Goal: Transaction & Acquisition: Purchase product/service

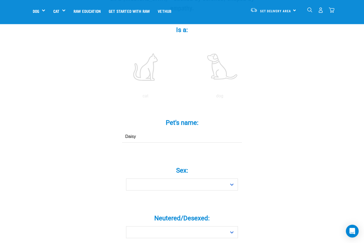
scroll to position [98, 0]
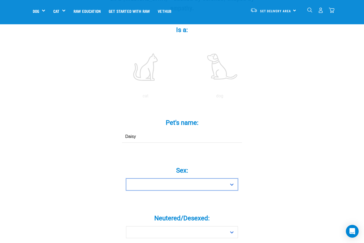
click at [174, 187] on select "Boy Girl" at bounding box center [182, 184] width 112 height 12
select select "girl"
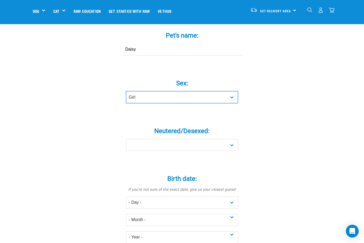
scroll to position [186, 0]
click at [228, 150] on select "Yes No" at bounding box center [182, 145] width 112 height 12
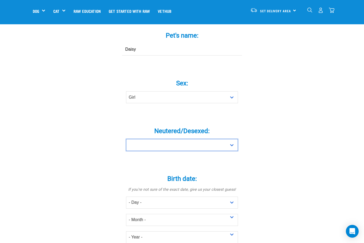
select select "yes"
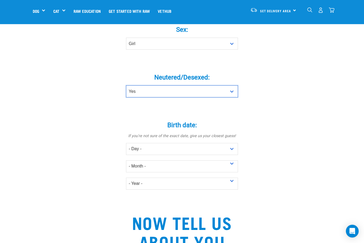
scroll to position [240, 0]
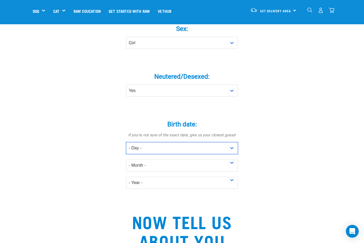
click at [180, 153] on select "- Day - 1 2 3 4 5 6 7 8 9 10 11 12 13 14 15 16 17 18 19 20 21 22 23 24 25 26 27" at bounding box center [182, 148] width 112 height 12
select select "9"
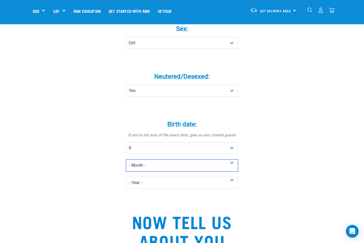
click at [215, 167] on select "- Month - January February March April May June July August September October N…" at bounding box center [182, 165] width 112 height 12
select select "October"
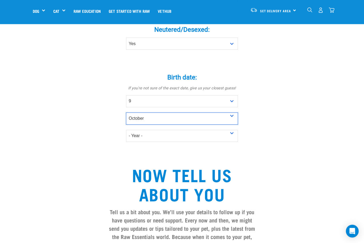
scroll to position [287, 0]
click at [153, 142] on select "- Year - 2025 2024 2023 2022 2021 2020 2019 2018 2017 2016 2015 2014 2013 2012" at bounding box center [182, 136] width 112 height 12
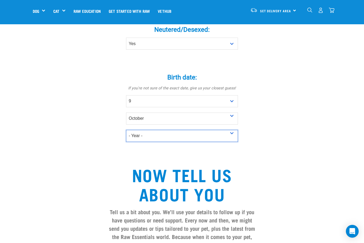
select select "2011"
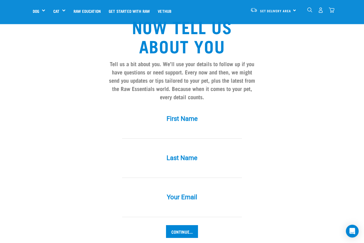
scroll to position [435, 0]
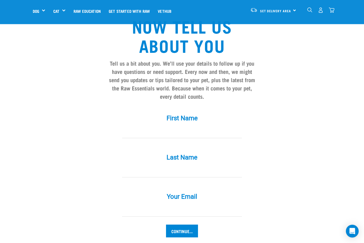
click at [189, 123] on label "First Name *" at bounding box center [182, 119] width 160 height 10
click at [189, 126] on input "First Name *" at bounding box center [182, 132] width 120 height 12
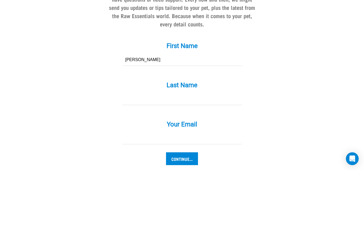
type input "Paul"
click at [181, 166] on input "Last Name *" at bounding box center [182, 172] width 120 height 12
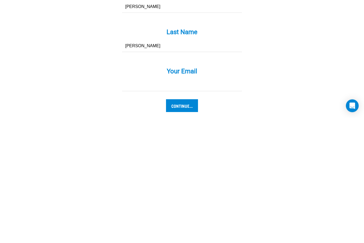
type input "Crone"
click at [155, 205] on input "Your Email *" at bounding box center [182, 211] width 120 height 12
type input "Paul@paragongroup.co.nz"
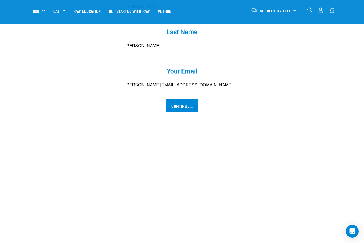
click at [185, 110] on input "Continue..." at bounding box center [182, 105] width 32 height 13
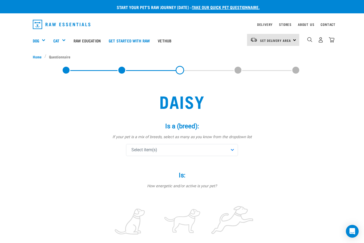
click at [233, 149] on div "Select item(s)" at bounding box center [182, 150] width 112 height 12
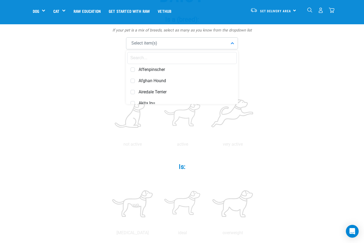
click at [148, 58] on input "text" at bounding box center [181, 58] width 109 height 12
type input "Mini"
click at [161, 91] on span "Miniature Schnauzer" at bounding box center [186, 91] width 95 height 5
click at [178, 42] on div "Miniature Schnauzer" at bounding box center [182, 43] width 112 height 12
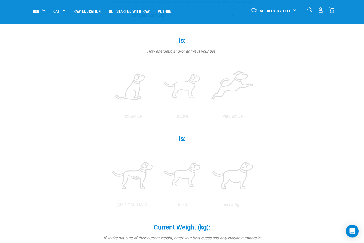
scroll to position [106, 0]
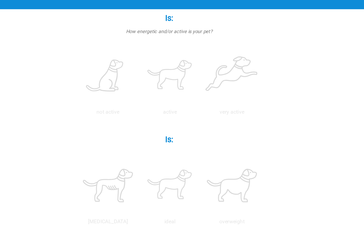
click at [167, 72] on label at bounding box center [183, 77] width 48 height 45
click at [158, 109] on input "radio" at bounding box center [158, 109] width 0 height 0
radio input "true"
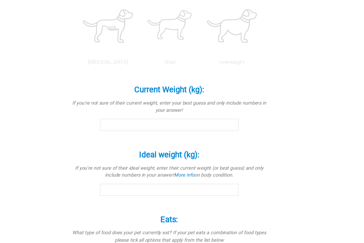
scroll to position [219, 0]
click at [166, 76] on label at bounding box center [183, 52] width 48 height 45
click at [158, 83] on input "radio" at bounding box center [158, 83] width 0 height 0
radio input "true"
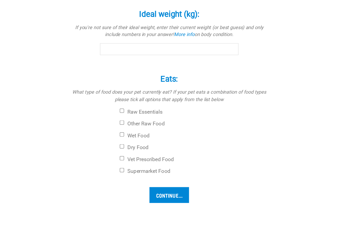
scroll to position [334, 0]
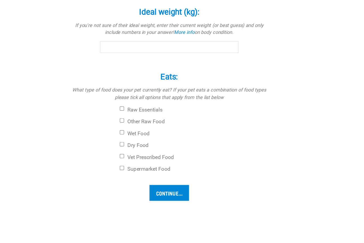
click at [126, 23] on input "Current Weight (kg): *" at bounding box center [182, 18] width 112 height 10
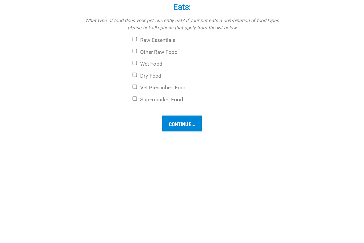
scroll to position [339, 0]
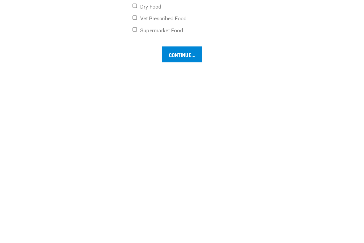
type input "9"
click at [134, 61] on input "Ideal weight (kg): *" at bounding box center [182, 66] width 112 height 10
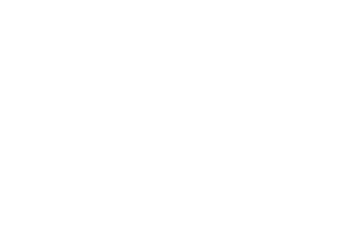
type input "9"
click at [142, 59] on input "Raw Essentials" at bounding box center [143, 60] width 3 height 3
checkbox input "true"
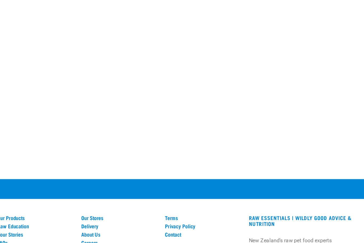
checkbox input "true"
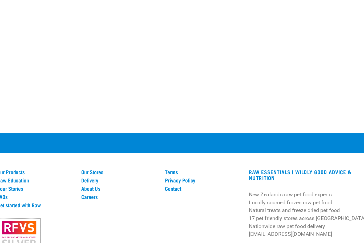
scroll to position [541, 0]
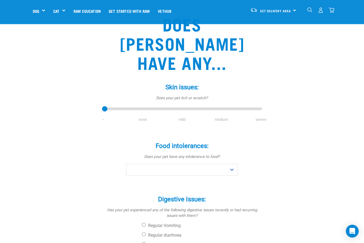
scroll to position [42, 0]
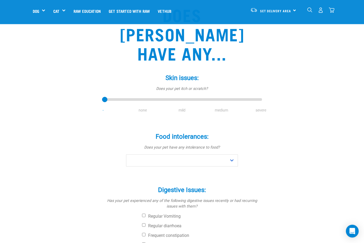
type input "1"
click at [143, 96] on input "range" at bounding box center [182, 99] width 160 height 7
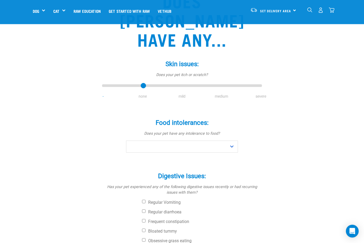
scroll to position [63, 0]
click at [230, 141] on select "No Yes" at bounding box center [182, 147] width 112 height 12
select select "no"
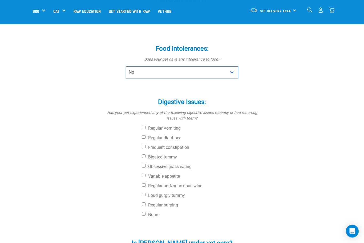
scroll to position [137, 0]
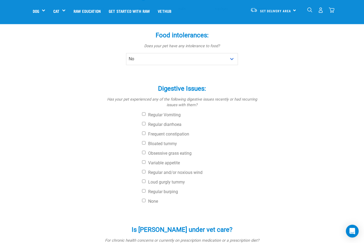
click at [145, 199] on input "None" at bounding box center [143, 200] width 3 height 3
checkbox input "true"
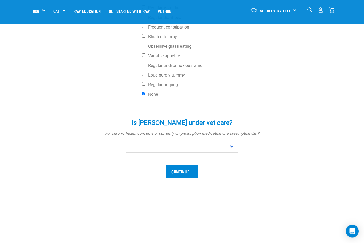
scroll to position [264, 0]
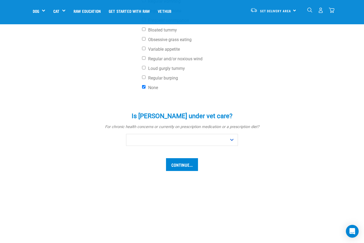
click at [233, 134] on select "No Yes" at bounding box center [182, 140] width 112 height 12
select select "no"
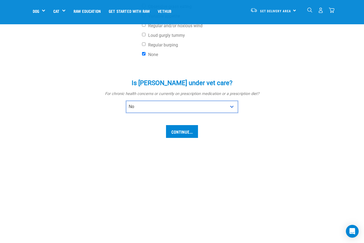
scroll to position [310, 0]
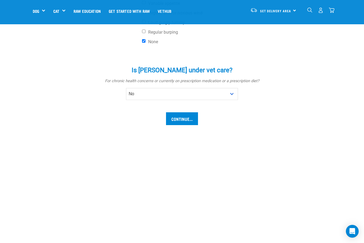
click at [181, 112] on input "Continue..." at bounding box center [182, 118] width 32 height 13
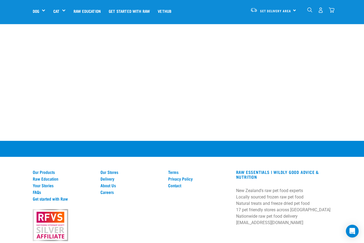
scroll to position [660, 0]
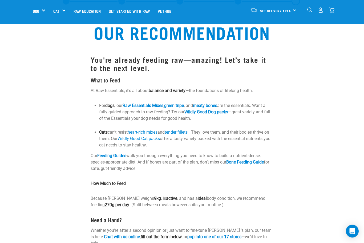
click at [333, 8] on img "dropdown navigation" at bounding box center [332, 10] width 6 height 6
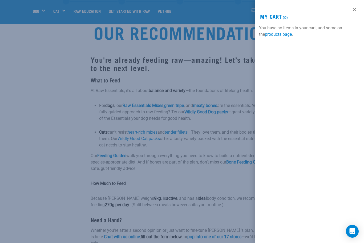
click at [276, 32] on link "products page" at bounding box center [278, 34] width 27 height 5
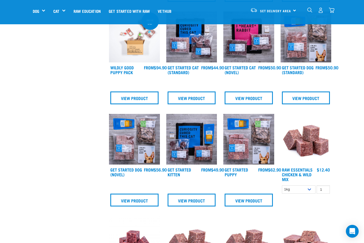
scroll to position [257, 0]
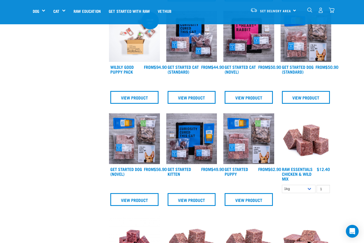
click at [306, 152] on img at bounding box center [306, 138] width 51 height 51
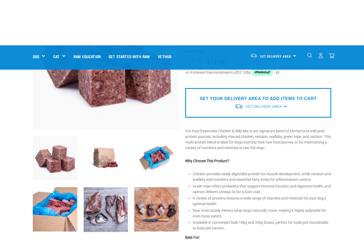
scroll to position [39, 0]
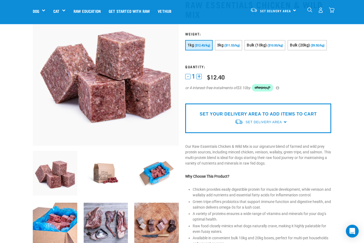
click at [237, 43] on button "3kg ($11.53/kg)" at bounding box center [228, 45] width 27 height 10
click at [199, 79] on button "+" at bounding box center [199, 76] width 5 height 5
click at [202, 79] on button "+" at bounding box center [199, 76] width 5 height 5
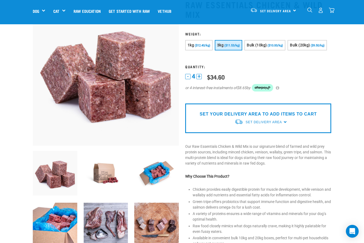
click at [198, 42] on button "1kg ($12.40/kg)" at bounding box center [198, 45] width 27 height 10
click at [233, 45] on span "($11.53/kg)" at bounding box center [232, 45] width 15 height 3
click at [187, 79] on button "-" at bounding box center [187, 76] width 5 height 5
click at [185, 79] on button "-" at bounding box center [187, 76] width 5 height 5
click at [187, 79] on button "-" at bounding box center [187, 76] width 5 height 5
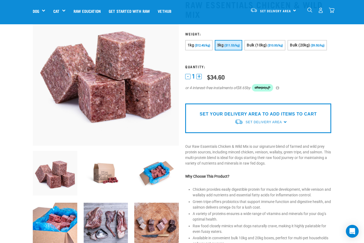
click at [199, 79] on button "+" at bounding box center [199, 76] width 5 height 5
click at [259, 127] on div "Set Delivery Area" at bounding box center [264, 122] width 36 height 10
click at [248, 148] on link "[GEOGRAPHIC_DATA]" at bounding box center [261, 143] width 53 height 9
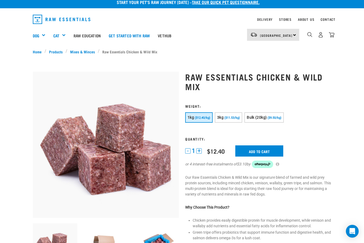
scroll to position [4, 0]
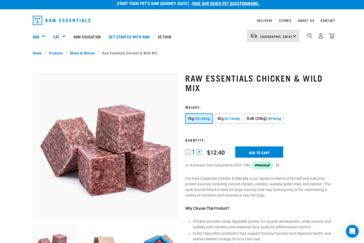
click at [239, 119] on span "($11.53/kg)" at bounding box center [232, 118] width 15 height 3
click at [202, 153] on button "+" at bounding box center [199, 151] width 5 height 5
click at [258, 147] on input "Add to cart" at bounding box center [259, 151] width 48 height 11
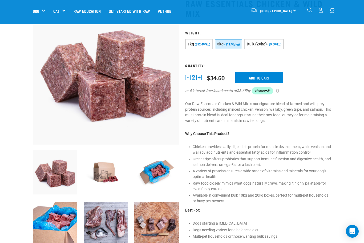
scroll to position [40, 0]
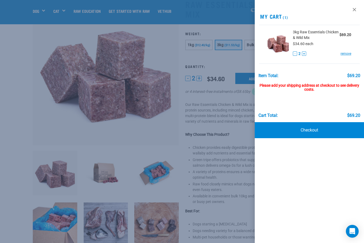
click at [310, 130] on link "Checkout" at bounding box center [309, 130] width 109 height 16
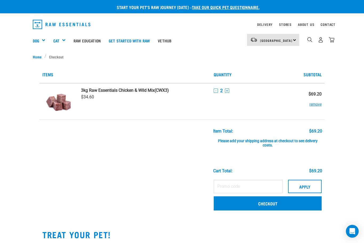
click at [292, 40] on div "[GEOGRAPHIC_DATA] [GEOGRAPHIC_DATA]" at bounding box center [273, 40] width 52 height 12
click at [273, 67] on link "[GEOGRAPHIC_DATA]" at bounding box center [272, 67] width 51 height 12
click at [258, 23] on link "Delivery" at bounding box center [264, 24] width 15 height 2
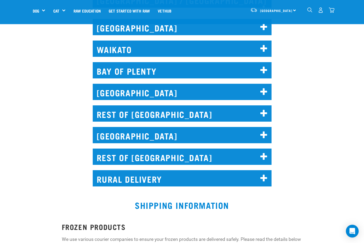
scroll to position [289, 0]
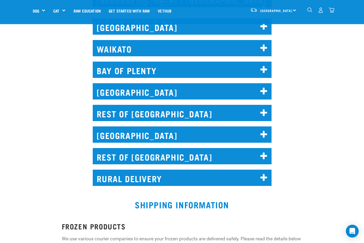
click at [264, 152] on icon at bounding box center [264, 156] width 7 height 9
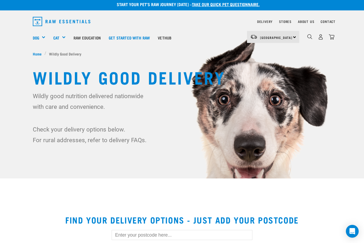
scroll to position [0, 0]
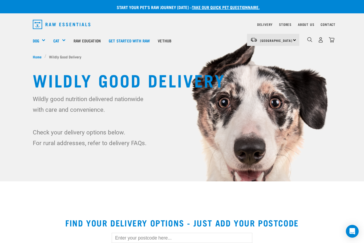
click at [319, 42] on img "dropdown navigation" at bounding box center [321, 40] width 6 height 6
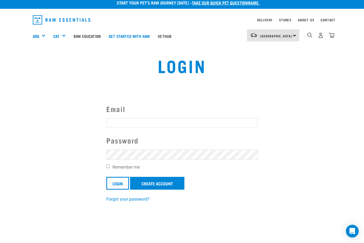
scroll to position [5, 0]
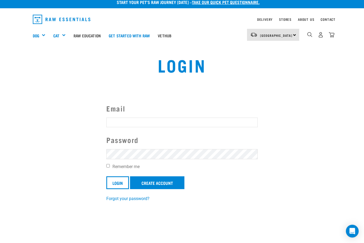
click at [145, 123] on input "Email" at bounding box center [181, 123] width 151 height 10
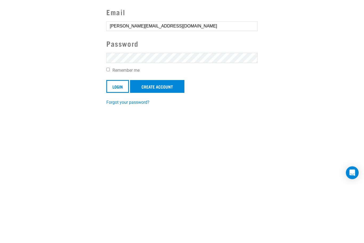
type input "Paul@paragongroup.co.nz"
click at [107, 126] on input "Remember me" at bounding box center [107, 127] width 3 height 3
checkbox input "true"
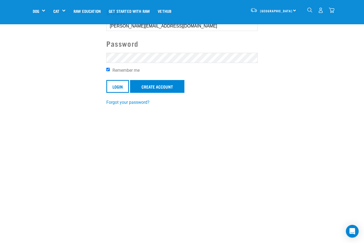
click at [161, 88] on link "Create Account" at bounding box center [157, 86] width 54 height 13
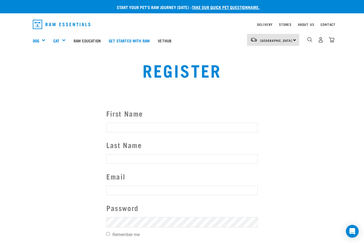
click at [149, 125] on input "First Name" at bounding box center [181, 128] width 151 height 10
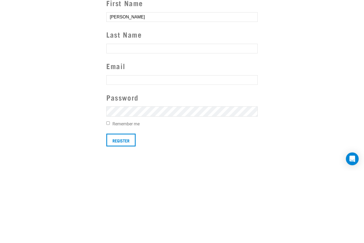
type input "[PERSON_NAME]"
click at [153, 116] on input "Last Name" at bounding box center [181, 121] width 151 height 10
type input "Crone"
click at [142, 148] on input "text" at bounding box center [181, 153] width 151 height 10
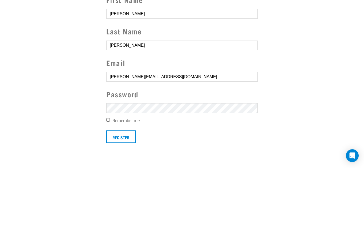
type input "[PERSON_NAME][EMAIL_ADDRESS][DOMAIN_NAME]"
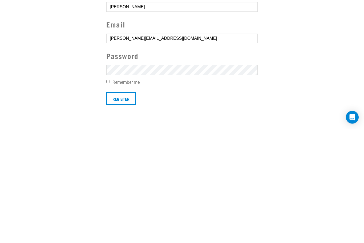
click at [110, 194] on input "Remember me" at bounding box center [107, 195] width 3 height 3
checkbox input "true"
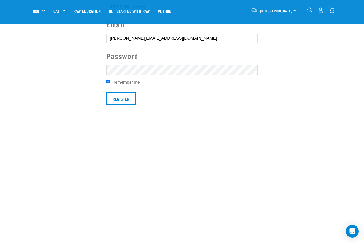
click at [127, 98] on input "Register" at bounding box center [120, 98] width 29 height 13
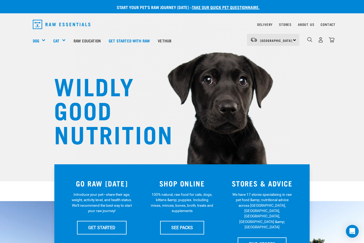
click at [0, 0] on div "Green Tripe" at bounding box center [0, 0] width 0 height 0
click at [333, 35] on div "2" at bounding box center [320, 40] width 27 height 12
click at [333, 42] on img "dropdown navigation" at bounding box center [332, 40] width 6 height 6
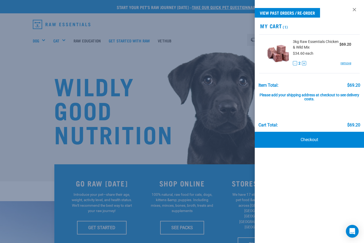
click at [314, 97] on div "Please add your shipping address at checkout to see delivery costs." at bounding box center [310, 95] width 102 height 14
click at [316, 140] on link "Checkout" at bounding box center [309, 140] width 109 height 16
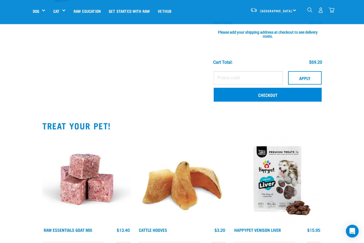
scroll to position [69, 0]
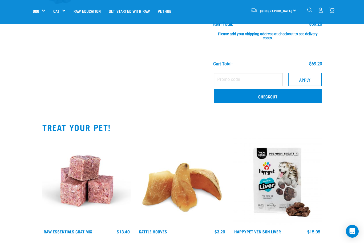
click at [266, 99] on link "Checkout" at bounding box center [268, 96] width 108 height 14
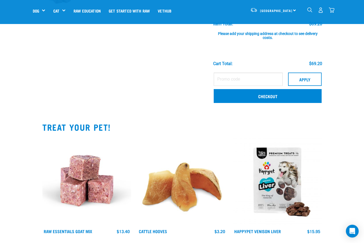
scroll to position [87, 0]
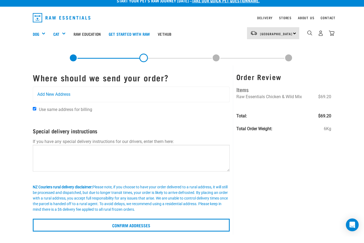
scroll to position [8, 0]
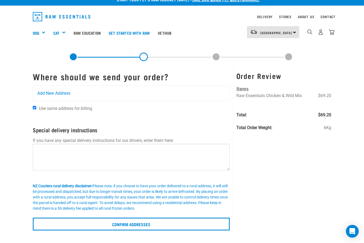
click at [55, 94] on span "Add New Address" at bounding box center [53, 93] width 33 height 6
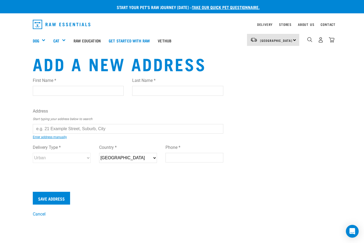
click at [54, 93] on input "First Name *" at bounding box center [78, 91] width 91 height 10
type input "[PERSON_NAME]"
click at [112, 129] on input "text" at bounding box center [128, 129] width 191 height 10
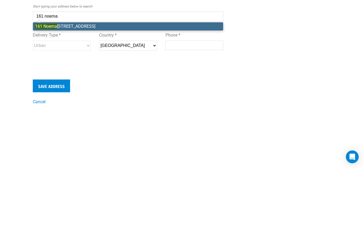
click at [84, 97] on li "[STREET_ADDRESS]" at bounding box center [128, 101] width 190 height 8
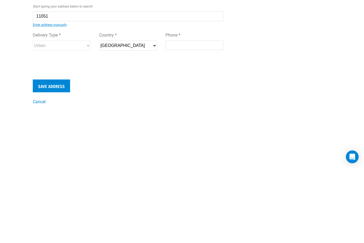
type input "[STREET_ADDRESS]"
type input "[GEOGRAPHIC_DATA]"
type input "Otago"
select select "OTA"
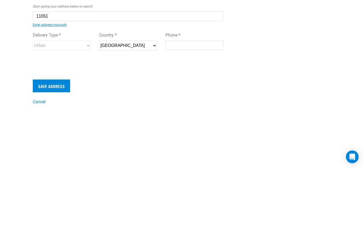
type input "9382"
select select "Rural"
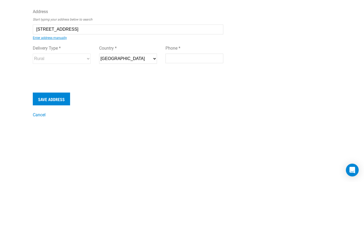
click at [174, 115] on input "Phone *" at bounding box center [195, 120] width 58 height 10
type input "0274748860"
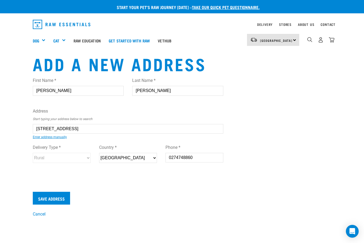
click at [57, 198] on input "Save Address" at bounding box center [51, 198] width 37 height 13
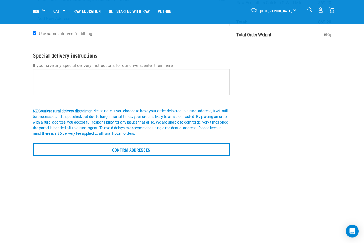
scroll to position [64, 0]
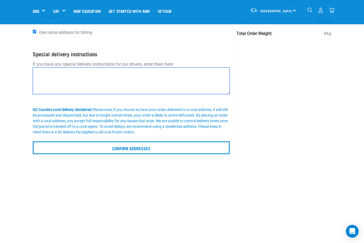
click at [42, 71] on textarea at bounding box center [131, 80] width 197 height 27
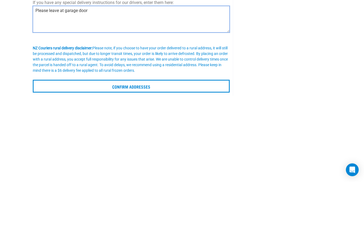
type textarea "Please leave at garage door"
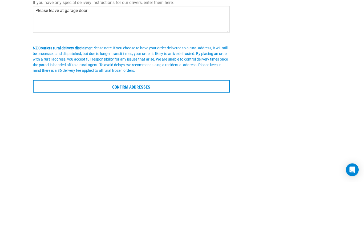
click at [134, 141] on input "Confirm addresses" at bounding box center [131, 147] width 197 height 13
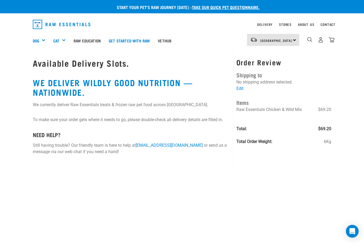
click at [259, 83] on p "No shipping address selected." at bounding box center [284, 82] width 95 height 6
click at [241, 89] on link "Edit" at bounding box center [240, 88] width 7 height 5
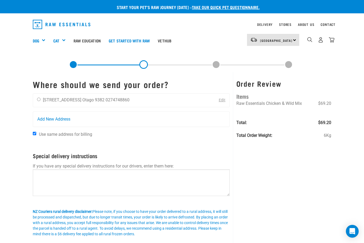
click at [78, 98] on li "[STREET_ADDRESS]" at bounding box center [62, 99] width 38 height 5
click at [40, 101] on input "radio" at bounding box center [38, 99] width 3 height 3
radio input "true"
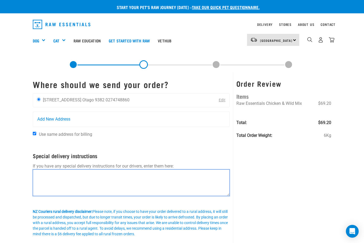
click at [56, 177] on textarea at bounding box center [131, 182] width 197 height 27
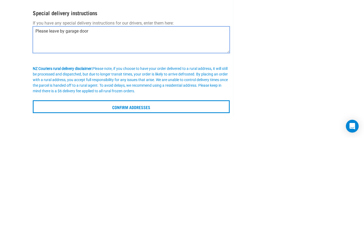
type textarea "Please leave by garage door"
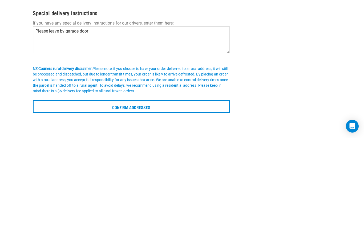
click at [139, 205] on input "Confirm addresses" at bounding box center [131, 211] width 197 height 13
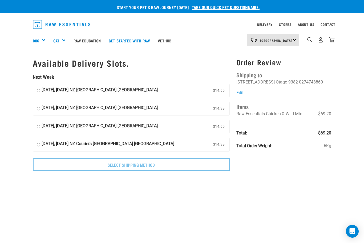
click at [38, 89] on input "[DATE], [DATE] NZ [GEOGRAPHIC_DATA] [GEOGRAPHIC_DATA] $14.99" at bounding box center [38, 91] width 3 height 8
radio input "true"
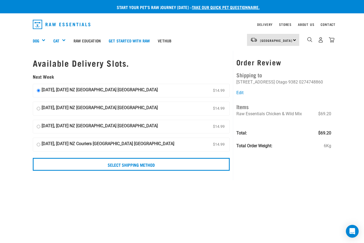
click at [151, 164] on input "Select Shipping Method" at bounding box center [131, 164] width 197 height 13
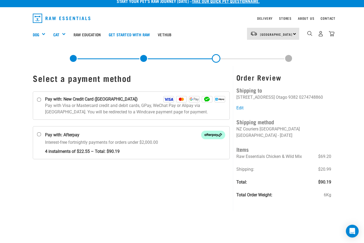
scroll to position [6, 0]
click at [41, 101] on input "Pay with: New Credit Card ([GEOGRAPHIC_DATA])" at bounding box center [39, 99] width 4 height 4
radio input "true"
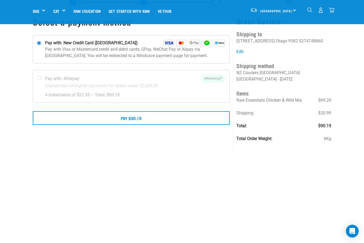
scroll to position [25, 0]
click at [145, 116] on button "Pay $90.19" at bounding box center [131, 117] width 197 height 13
